Goal: Information Seeking & Learning: Check status

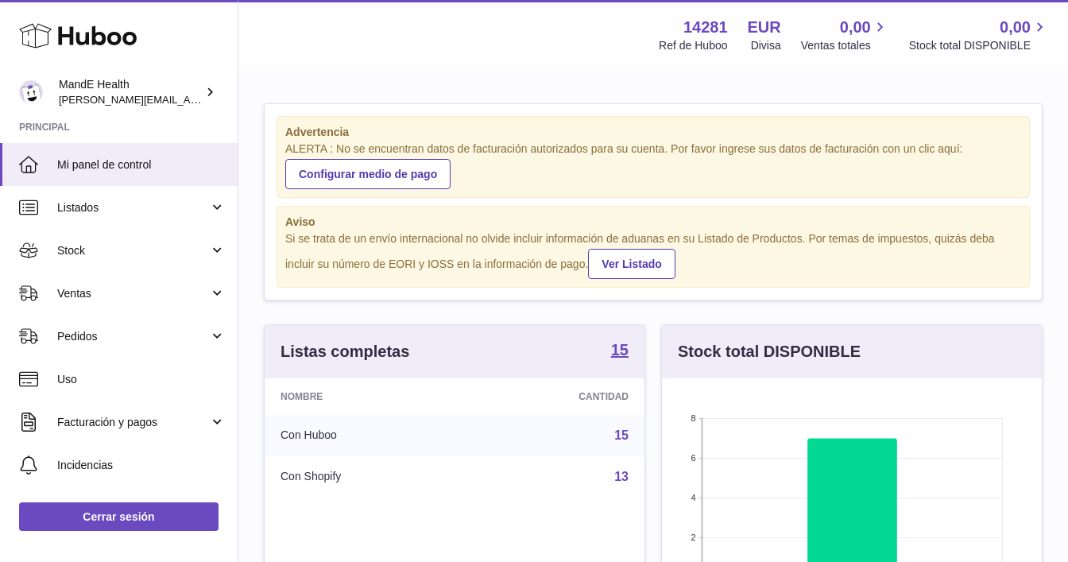
scroll to position [248, 380]
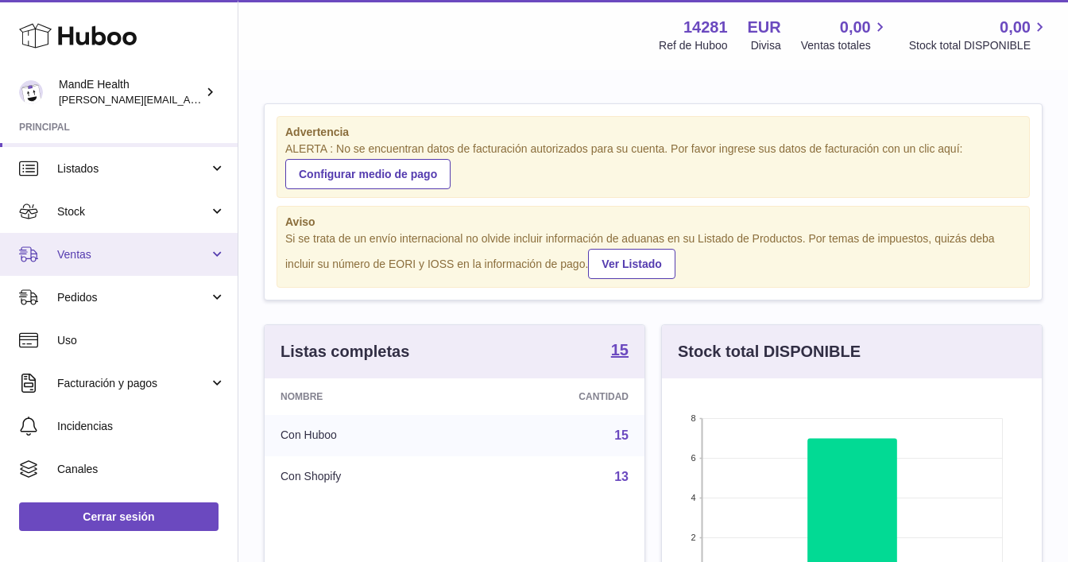
scroll to position [50, 0]
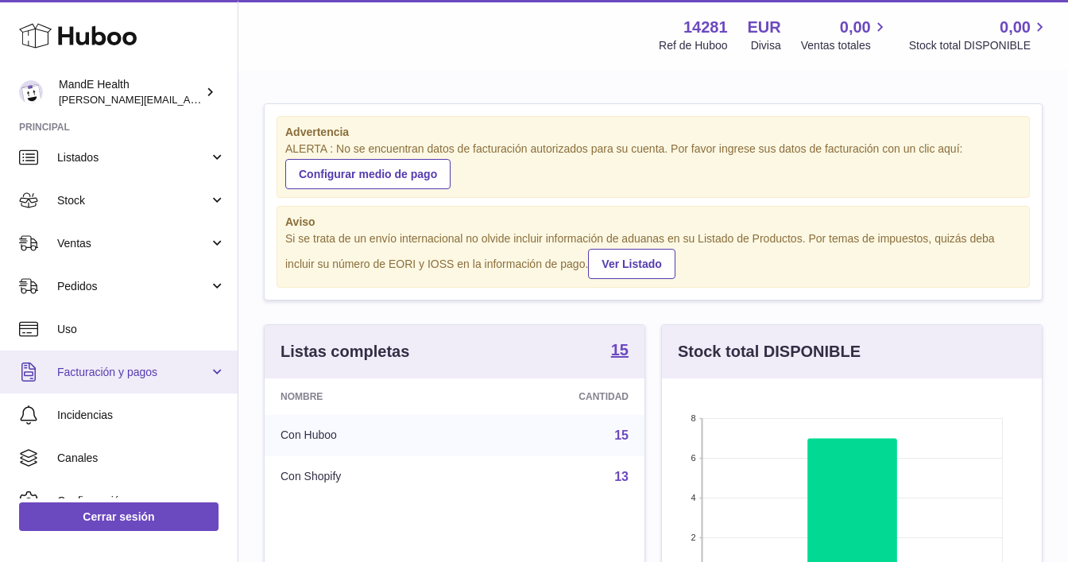
click at [103, 368] on span "Facturación y pagos" at bounding box center [133, 372] width 152 height 15
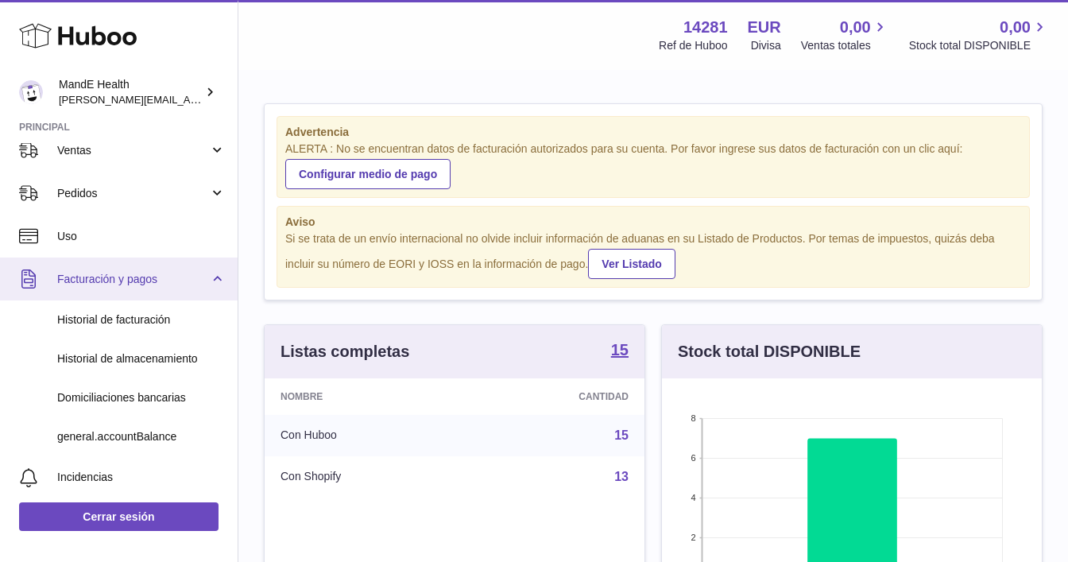
scroll to position [113, 0]
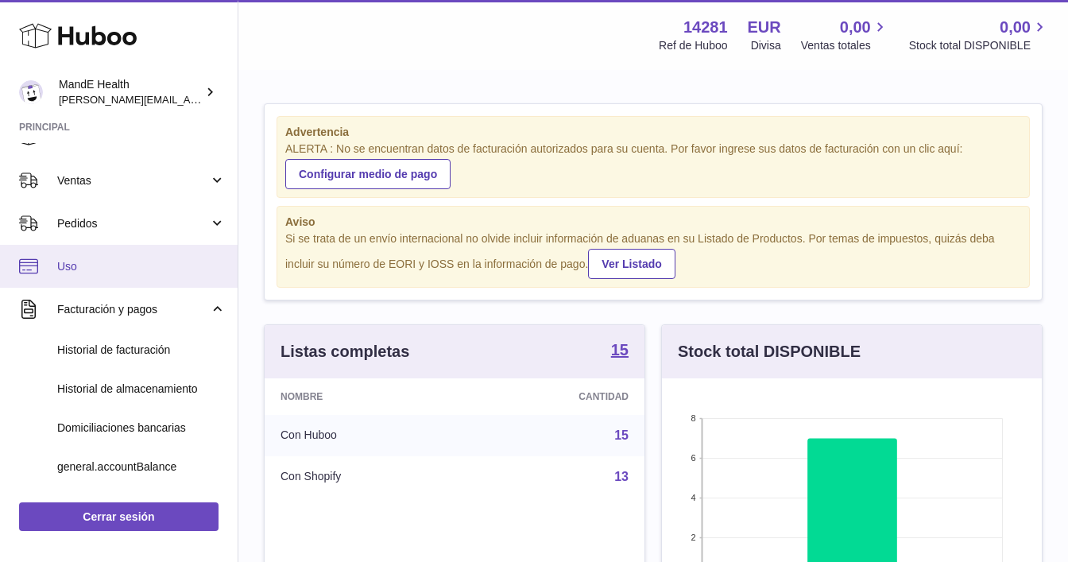
click at [96, 278] on link "Uso" at bounding box center [119, 266] width 238 height 43
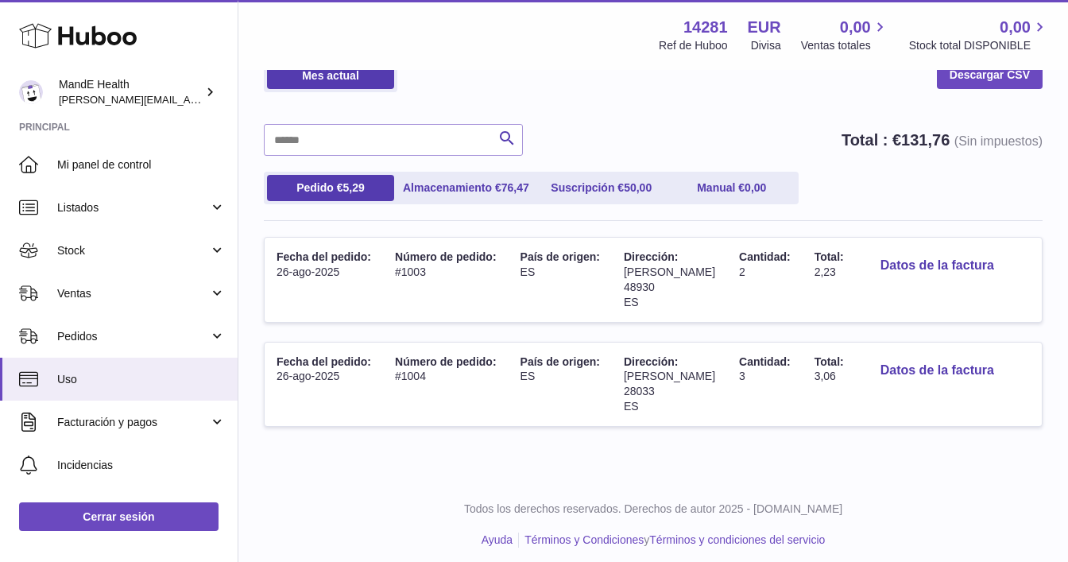
scroll to position [95, 0]
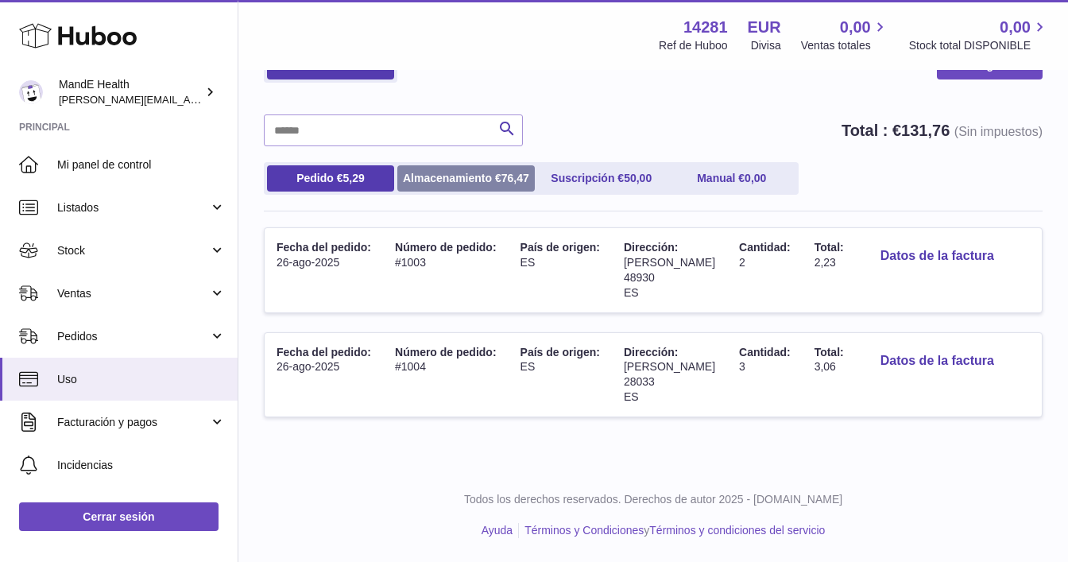
click at [465, 175] on link "Almacenamiento € 76,47" at bounding box center [465, 178] width 137 height 26
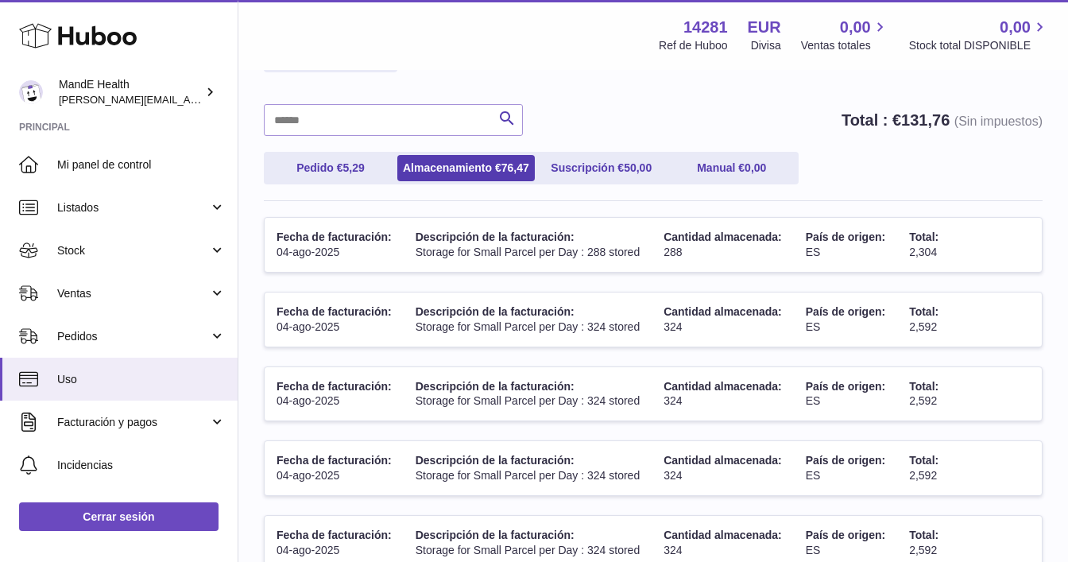
scroll to position [106, 0]
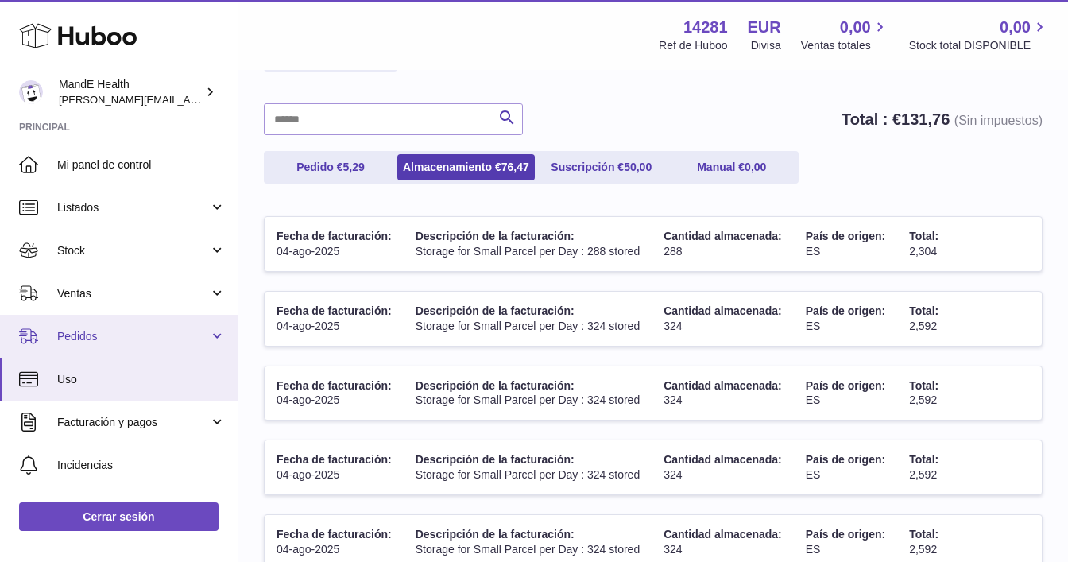
click at [101, 320] on link "Pedidos" at bounding box center [119, 336] width 238 height 43
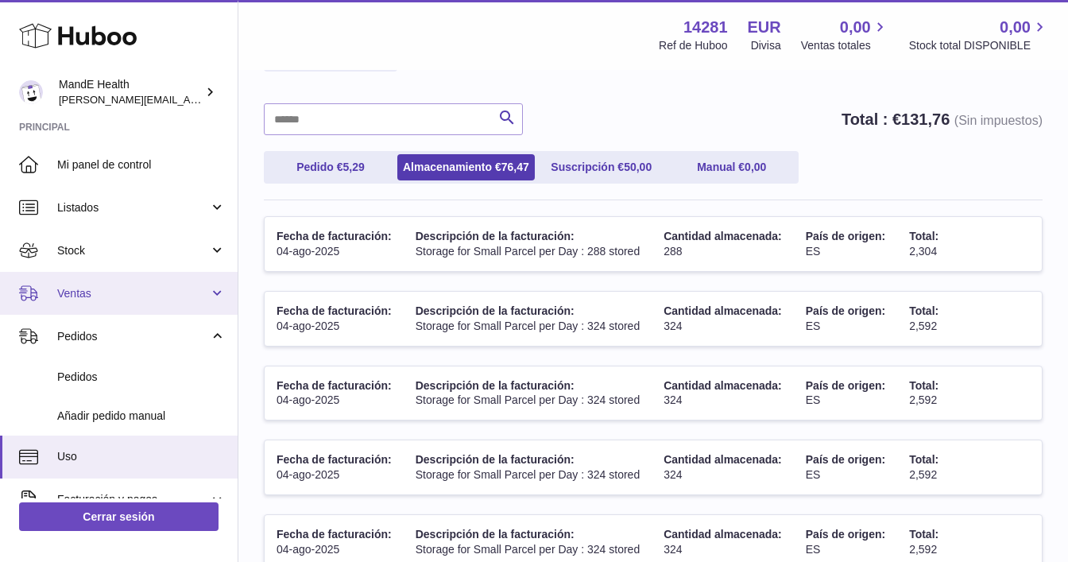
click at [98, 293] on span "Ventas" at bounding box center [133, 293] width 152 height 15
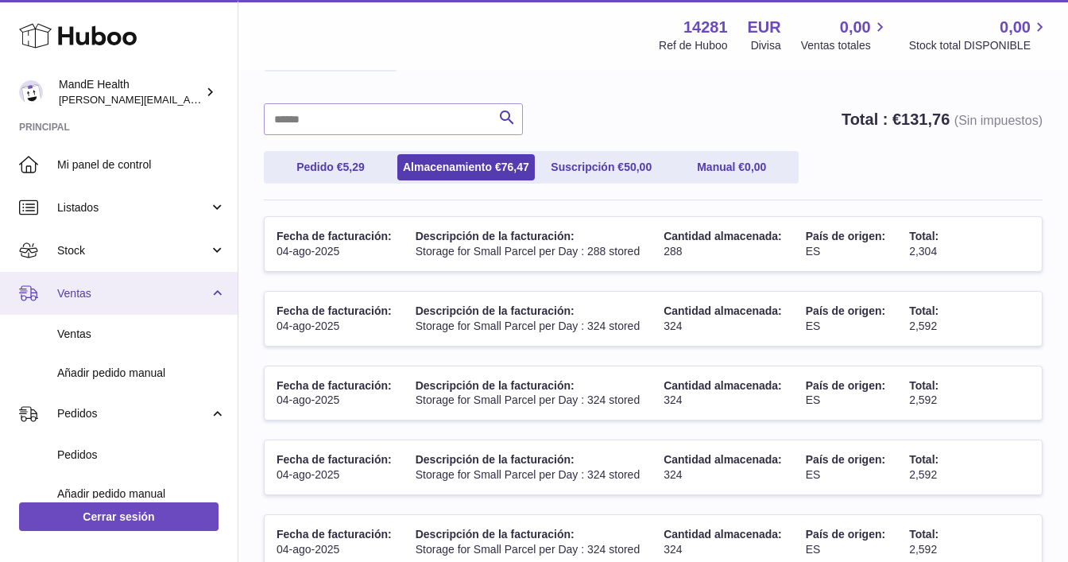
scroll to position [105, 0]
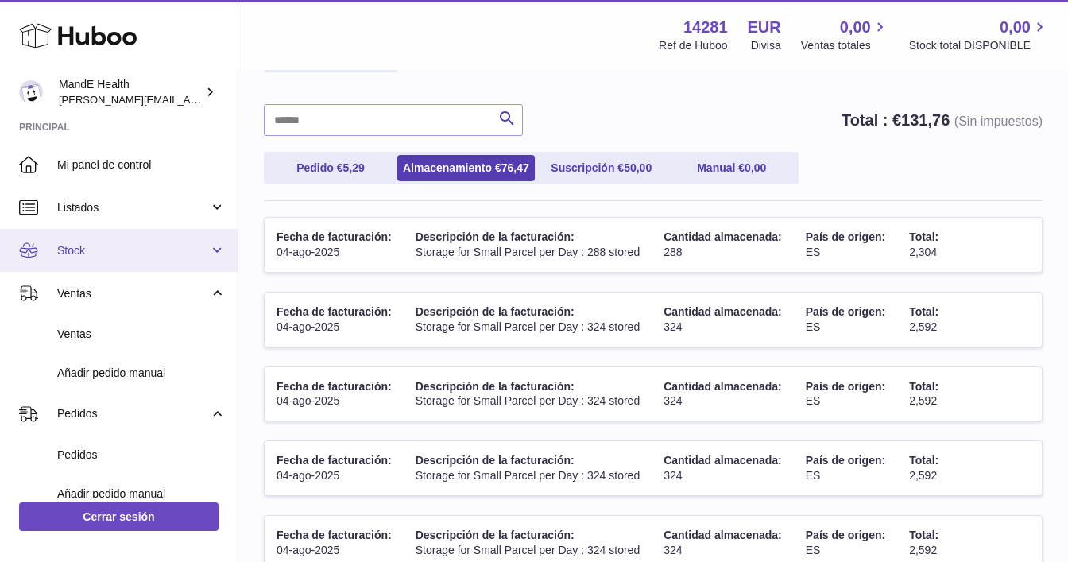
click at [95, 261] on link "Stock" at bounding box center [119, 250] width 238 height 43
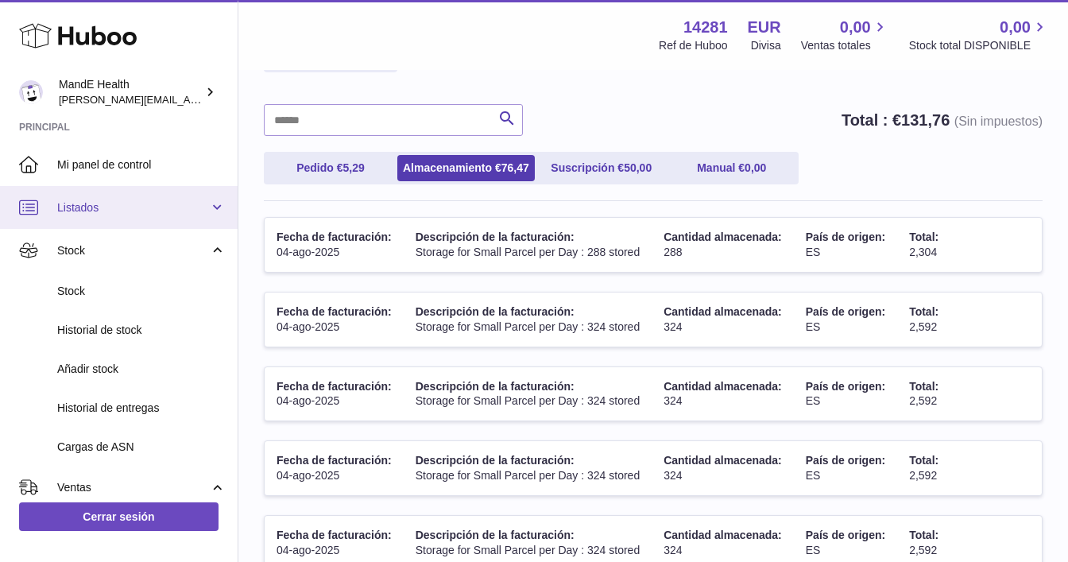
click at [103, 213] on span "Listados" at bounding box center [133, 207] width 152 height 15
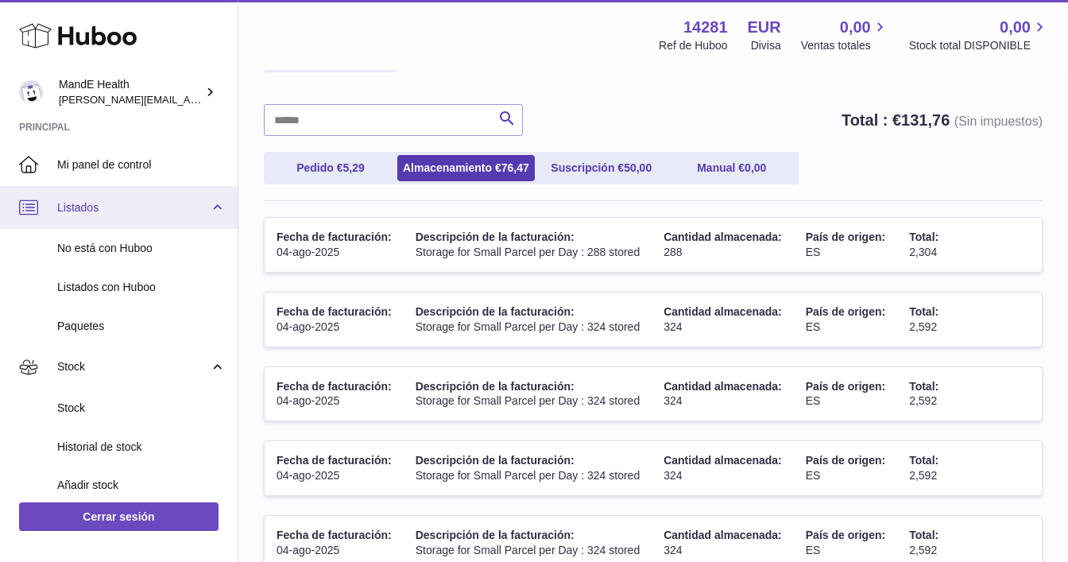
click at [103, 213] on span "Listados" at bounding box center [133, 207] width 152 height 15
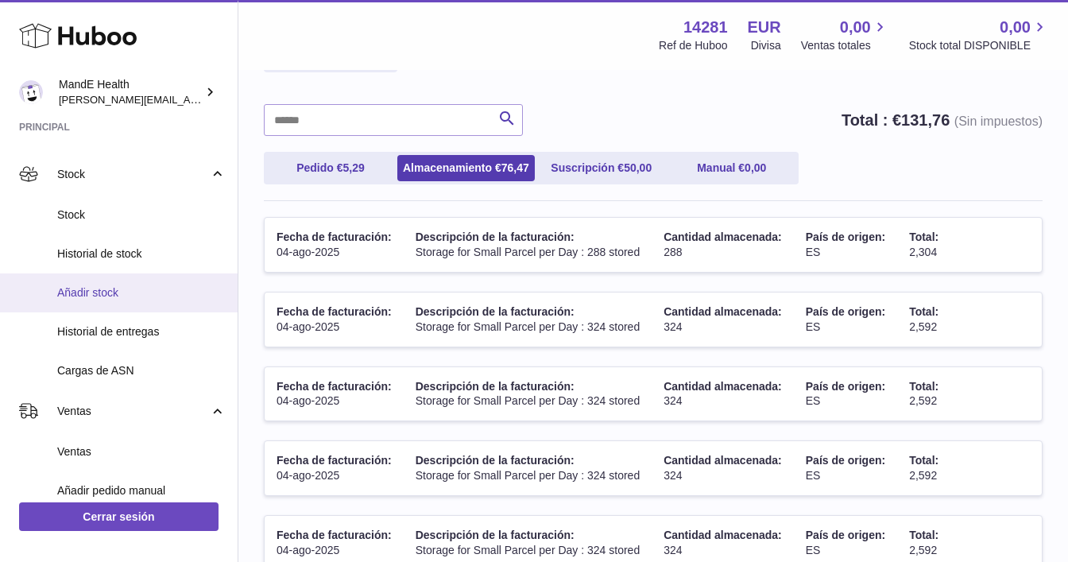
scroll to position [102, 0]
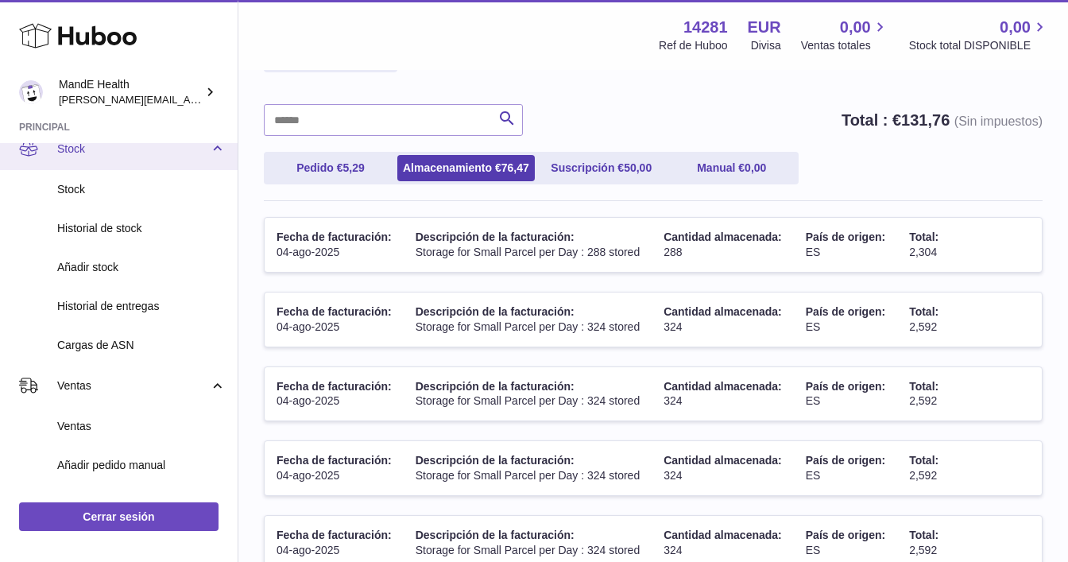
click at [91, 153] on span "Stock" at bounding box center [133, 148] width 152 height 15
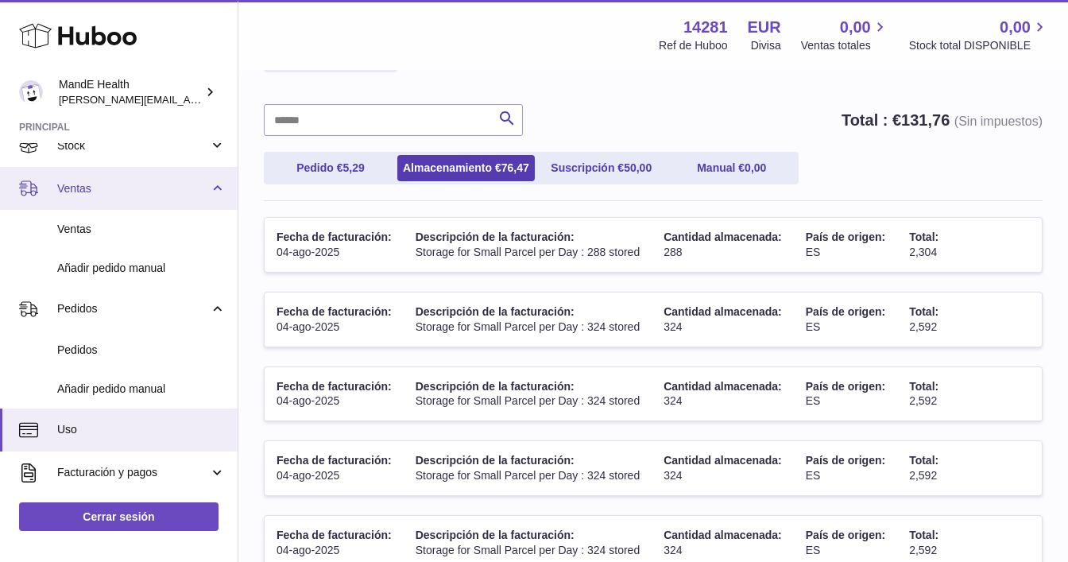
click at [87, 182] on span "Ventas" at bounding box center [133, 188] width 152 height 15
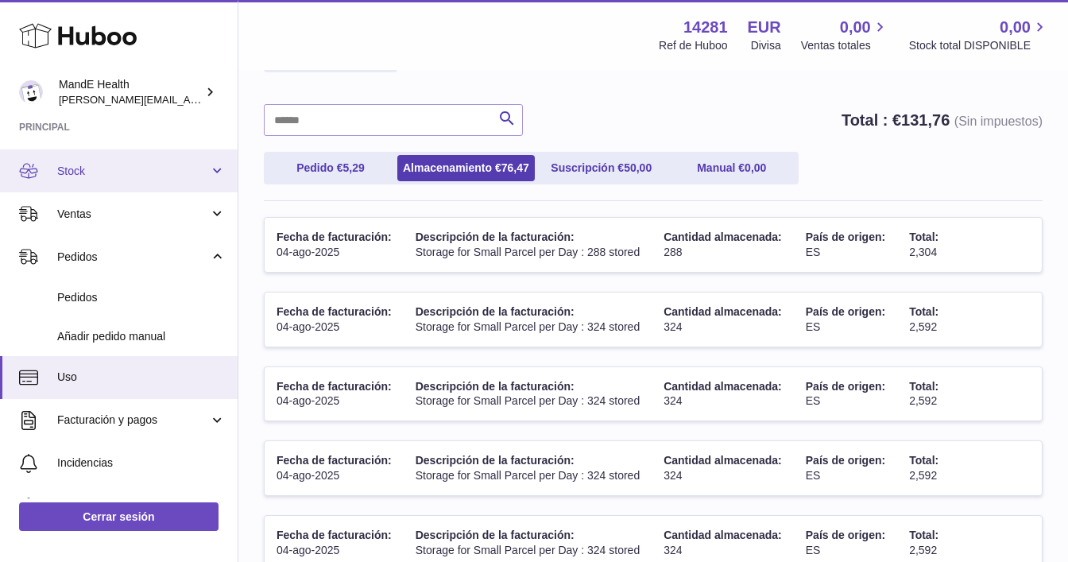
click at [87, 174] on span "Stock" at bounding box center [133, 171] width 152 height 15
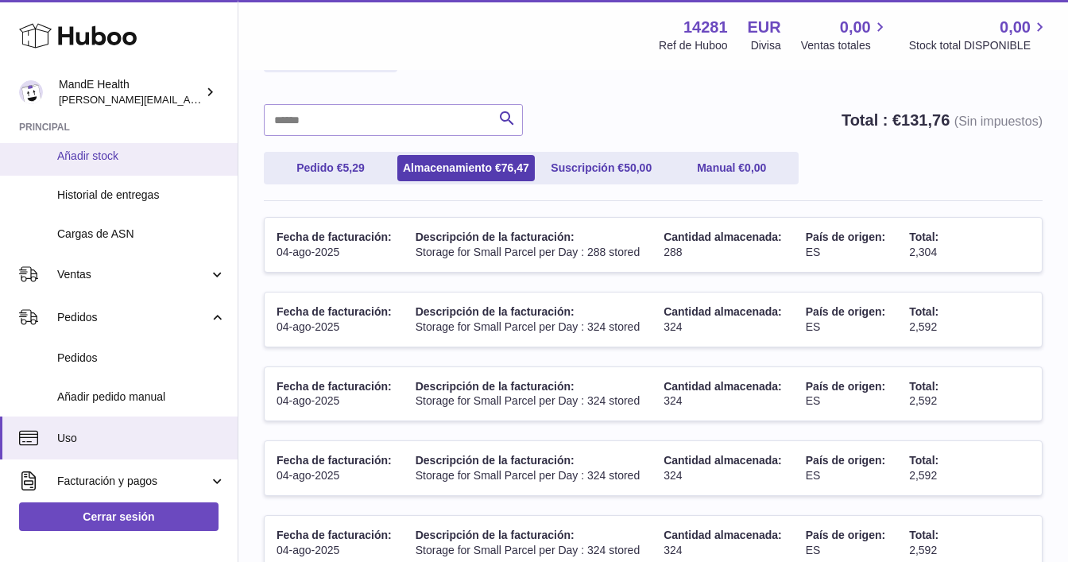
scroll to position [176, 0]
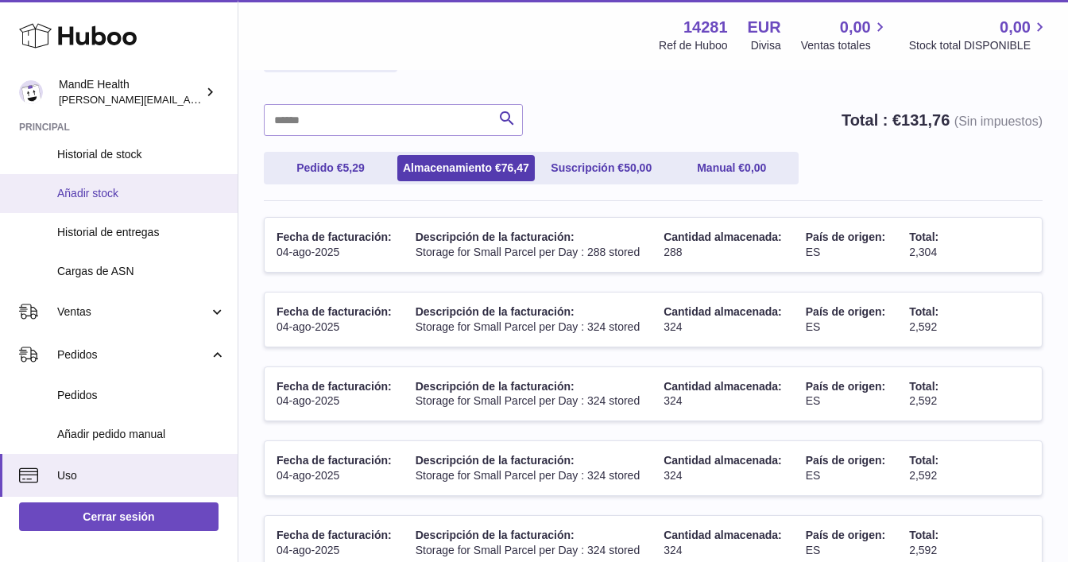
click at [124, 199] on span "Añadir stock" at bounding box center [141, 193] width 168 height 15
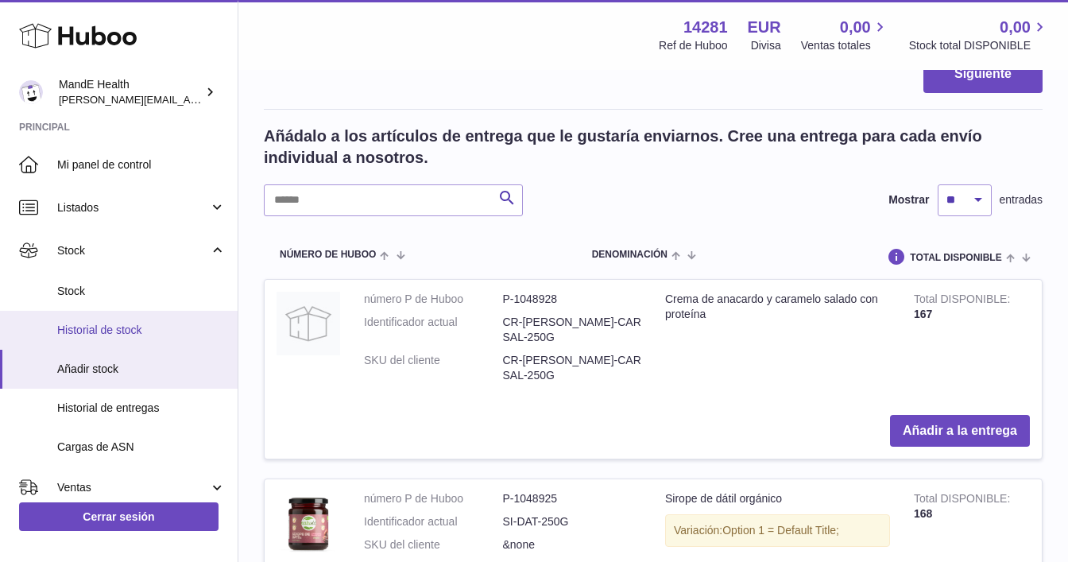
scroll to position [17, 0]
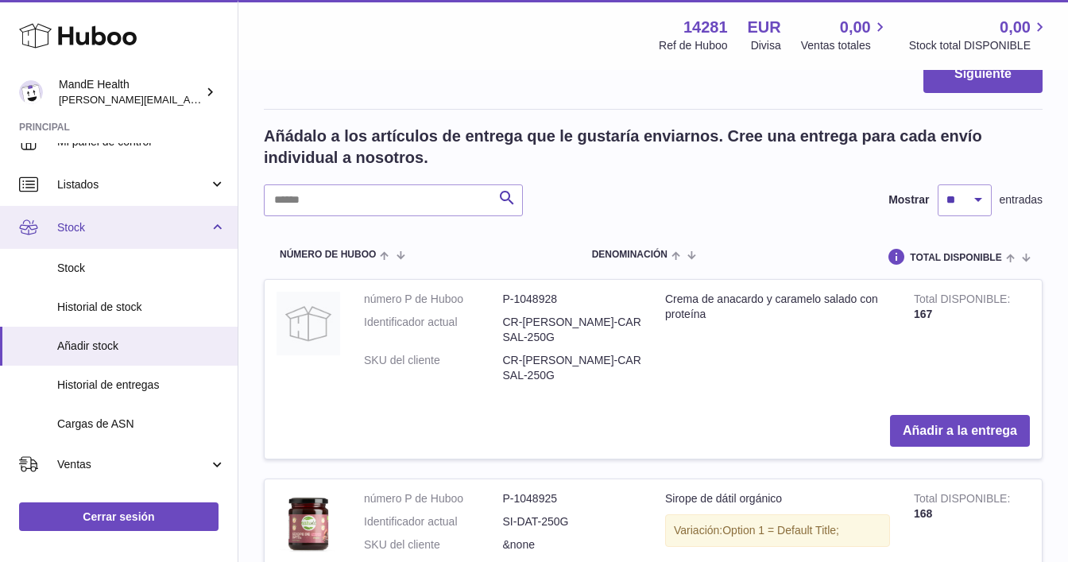
click at [207, 233] on link "Stock" at bounding box center [119, 227] width 238 height 43
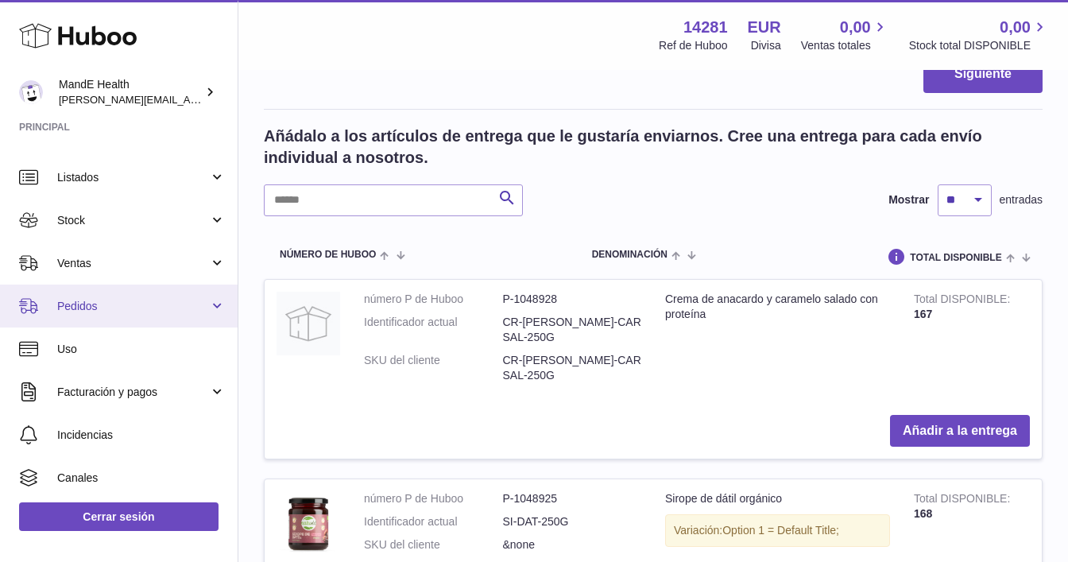
click at [135, 299] on span "Pedidos" at bounding box center [133, 306] width 152 height 15
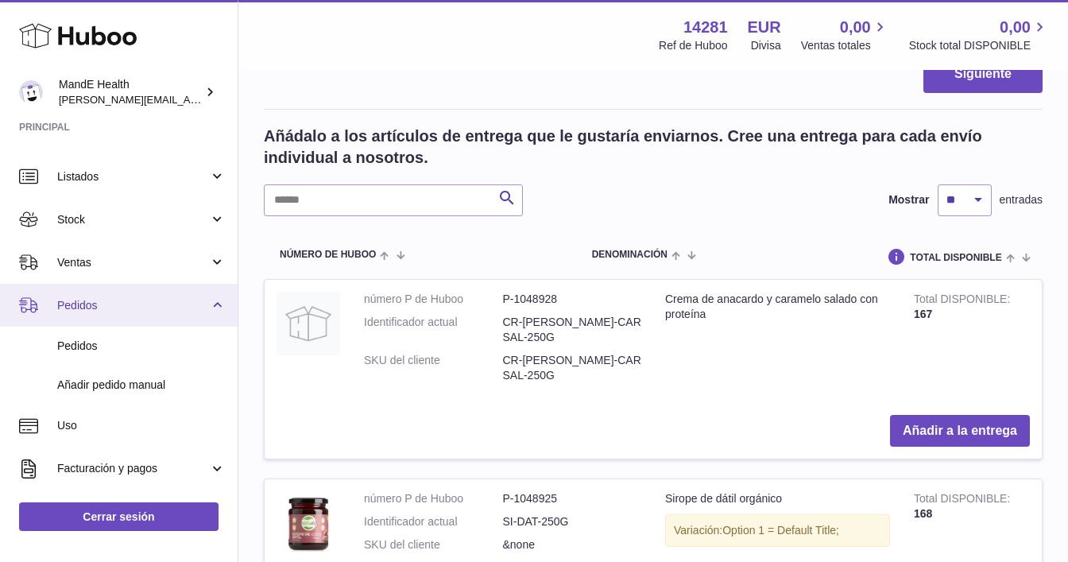
click at [135, 299] on span "Pedidos" at bounding box center [133, 305] width 152 height 15
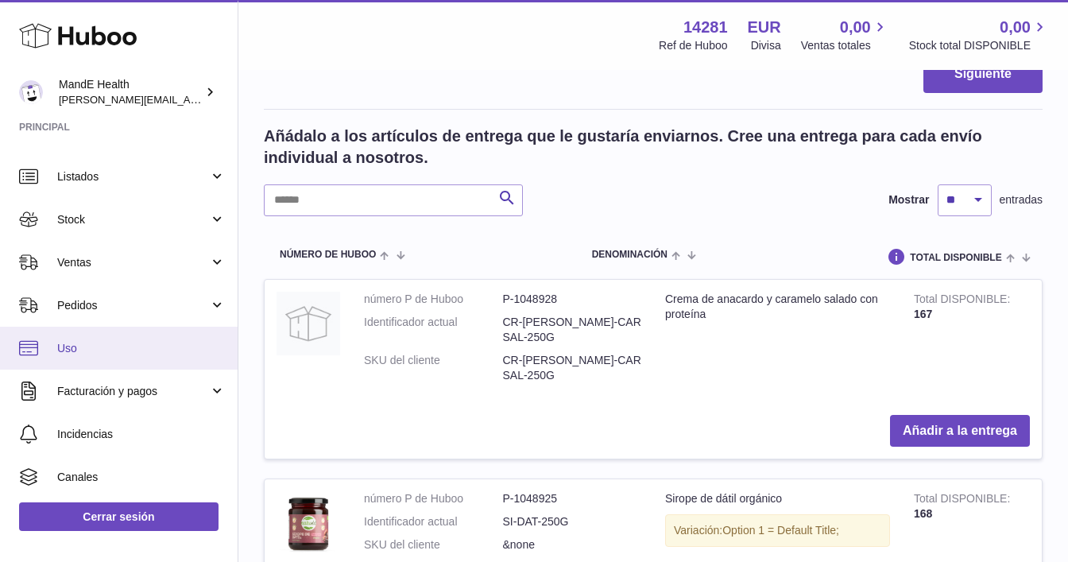
click at [105, 336] on link "Uso" at bounding box center [119, 348] width 238 height 43
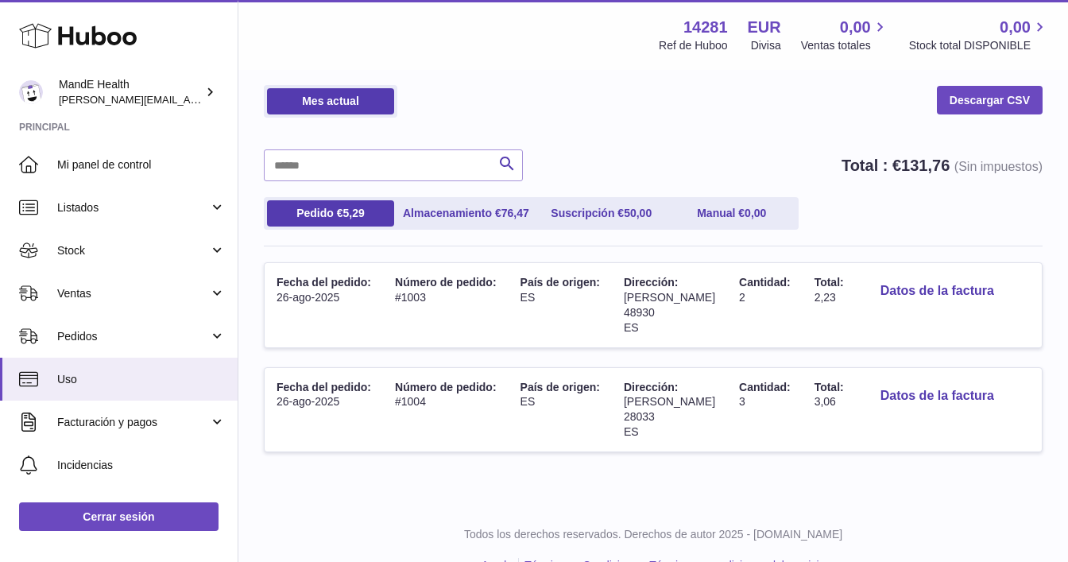
scroll to position [95, 0]
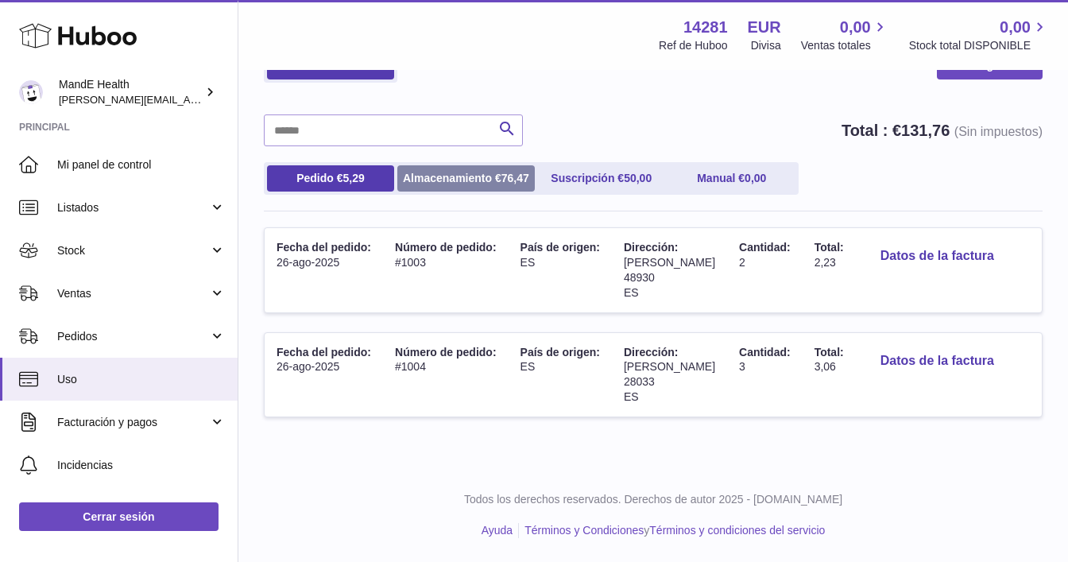
click at [478, 180] on link "Almacenamiento € 76,47" at bounding box center [465, 178] width 137 height 26
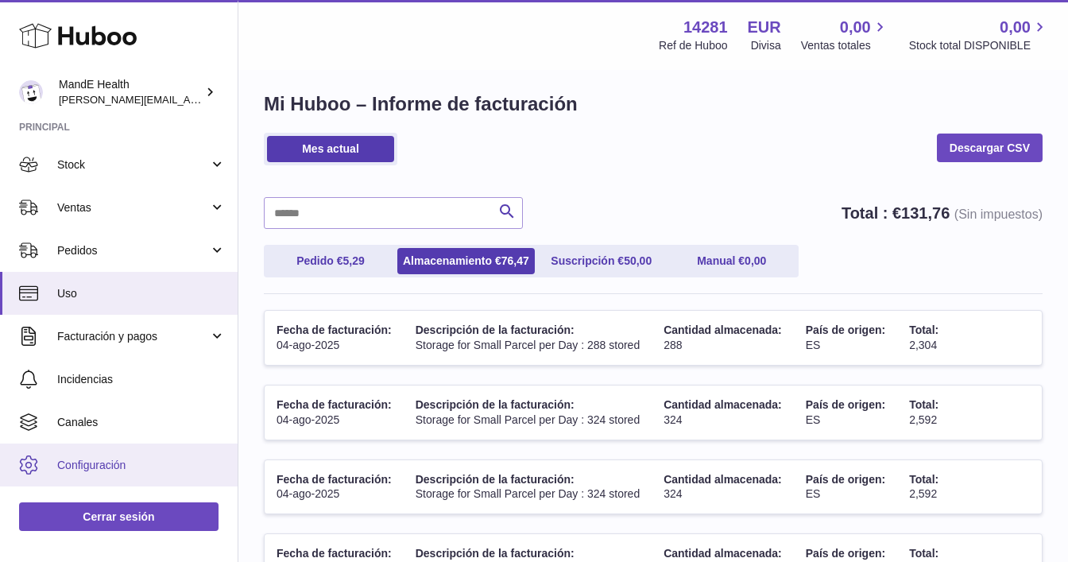
scroll to position [99, 0]
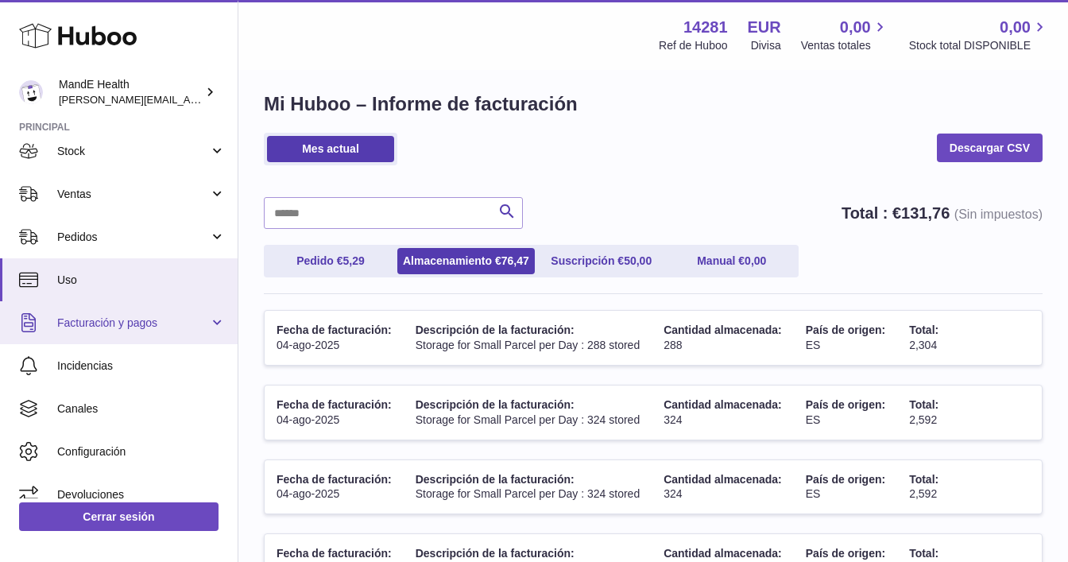
click at [94, 326] on span "Facturación y pagos" at bounding box center [133, 322] width 152 height 15
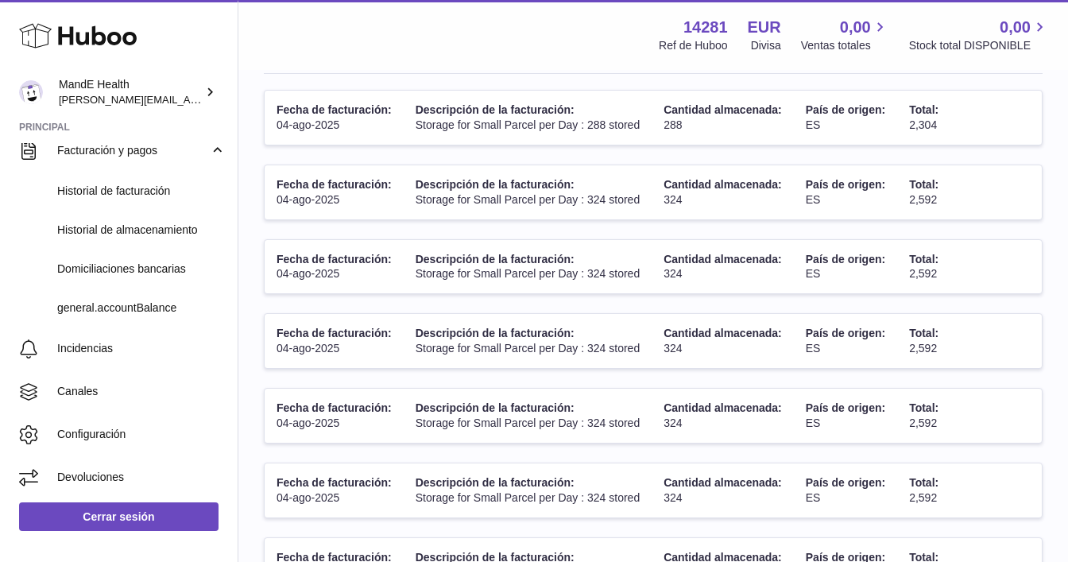
scroll to position [238, 0]
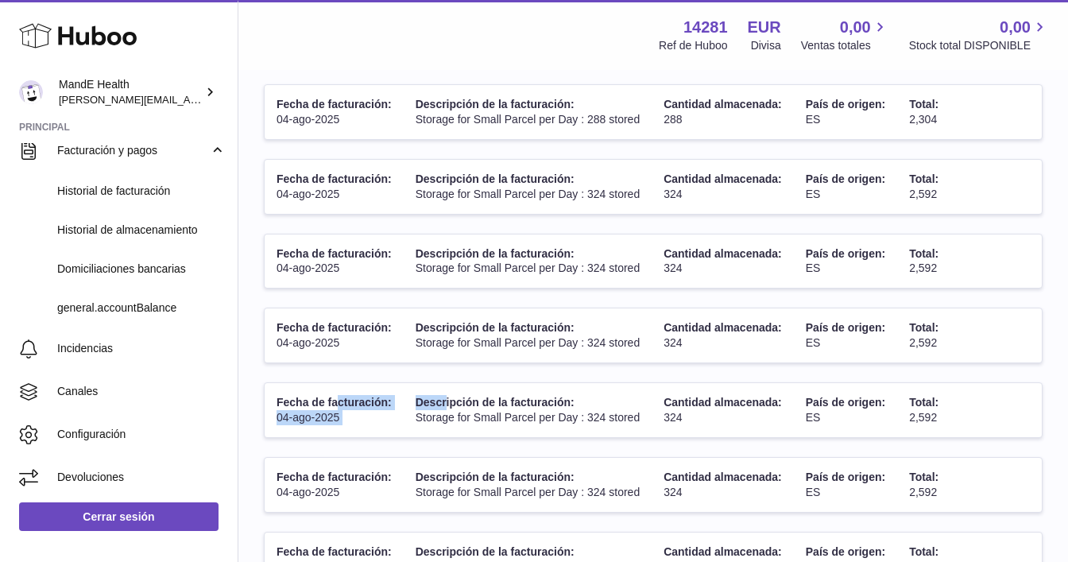
drag, startPoint x: 338, startPoint y: 402, endPoint x: 447, endPoint y: 405, distance: 108.9
click at [447, 405] on tr "Fecha de facturación: 04-ago-2025 Descripción de la facturación: Storage for Sm…" at bounding box center [653, 410] width 779 height 56
click at [447, 408] on td "Descripción de la facturación: Storage for Small Parcel per Day : 324 stored" at bounding box center [528, 410] width 248 height 54
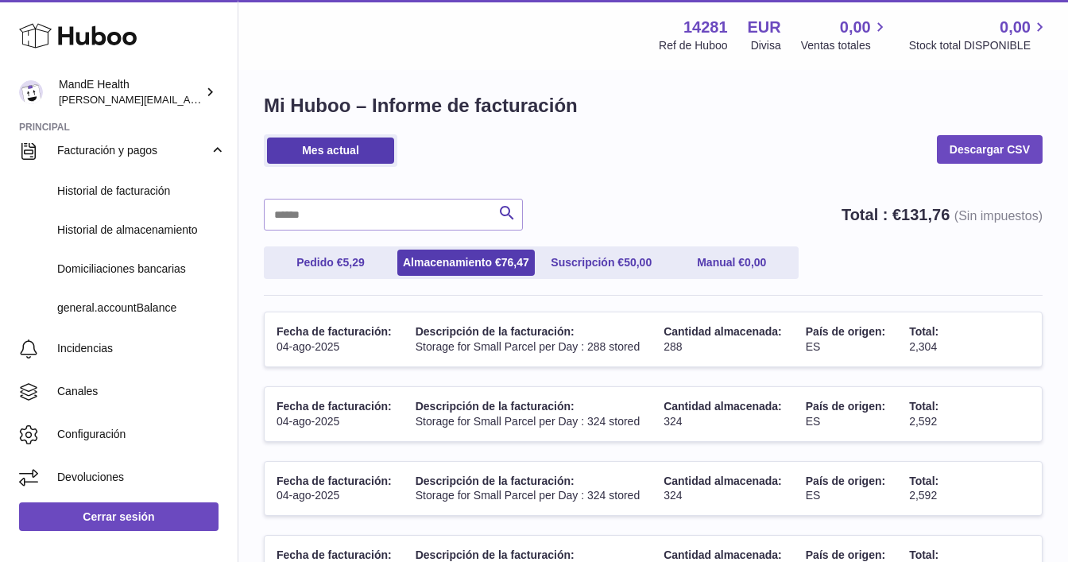
scroll to position [0, 0]
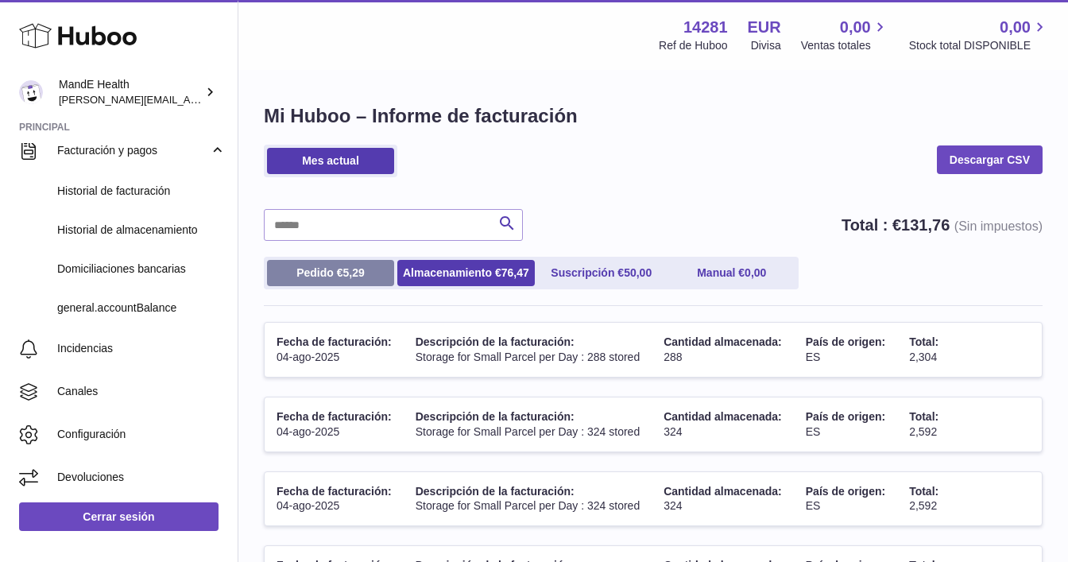
click at [342, 281] on link "Pedido € 5,29" at bounding box center [330, 273] width 127 height 26
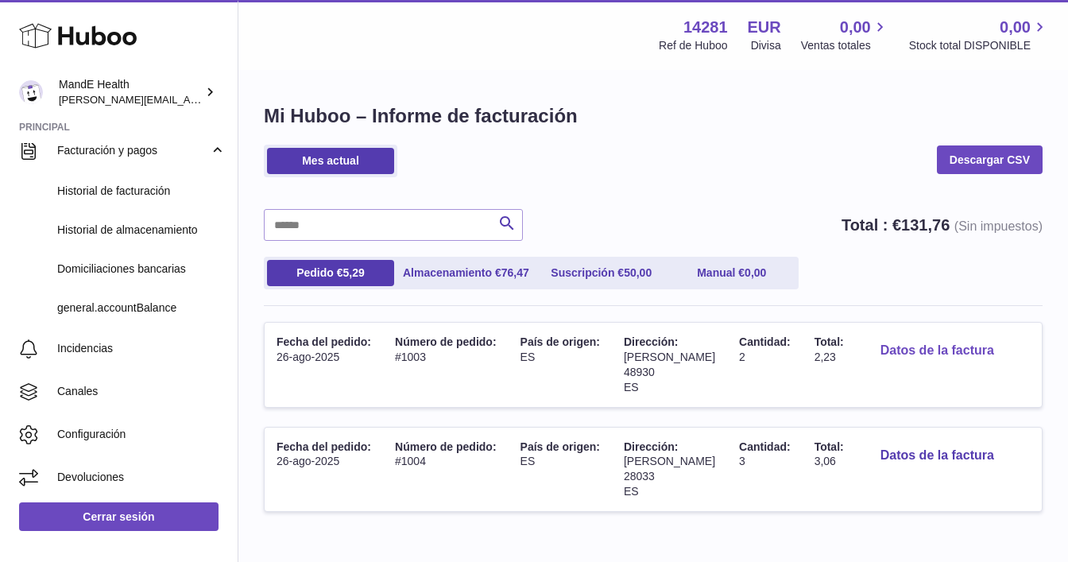
click at [925, 352] on button "Datos de la factura" at bounding box center [937, 351] width 139 height 33
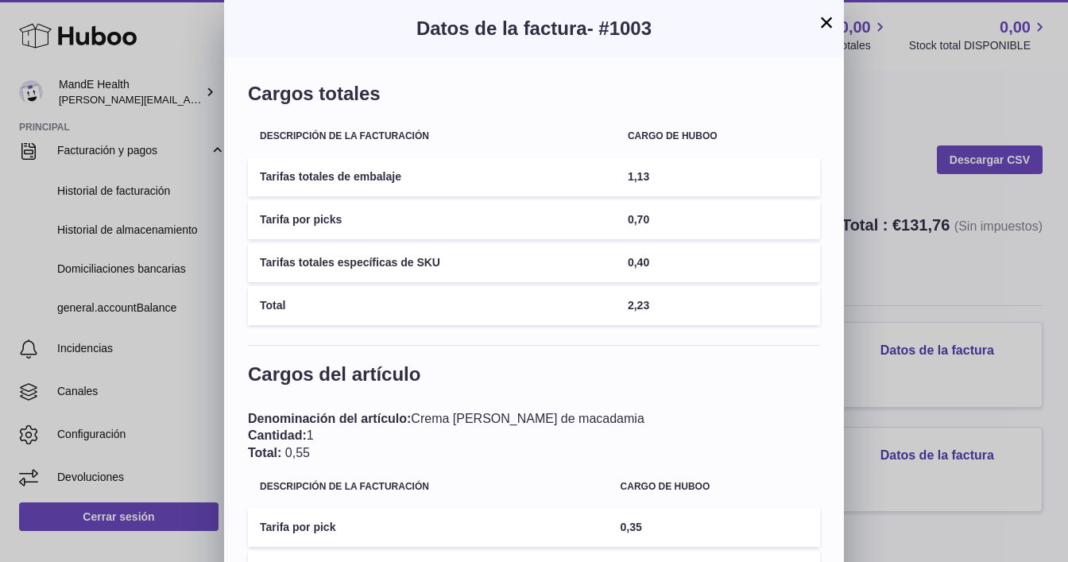
click at [829, 29] on button "×" at bounding box center [826, 22] width 19 height 19
